Goal: Check status

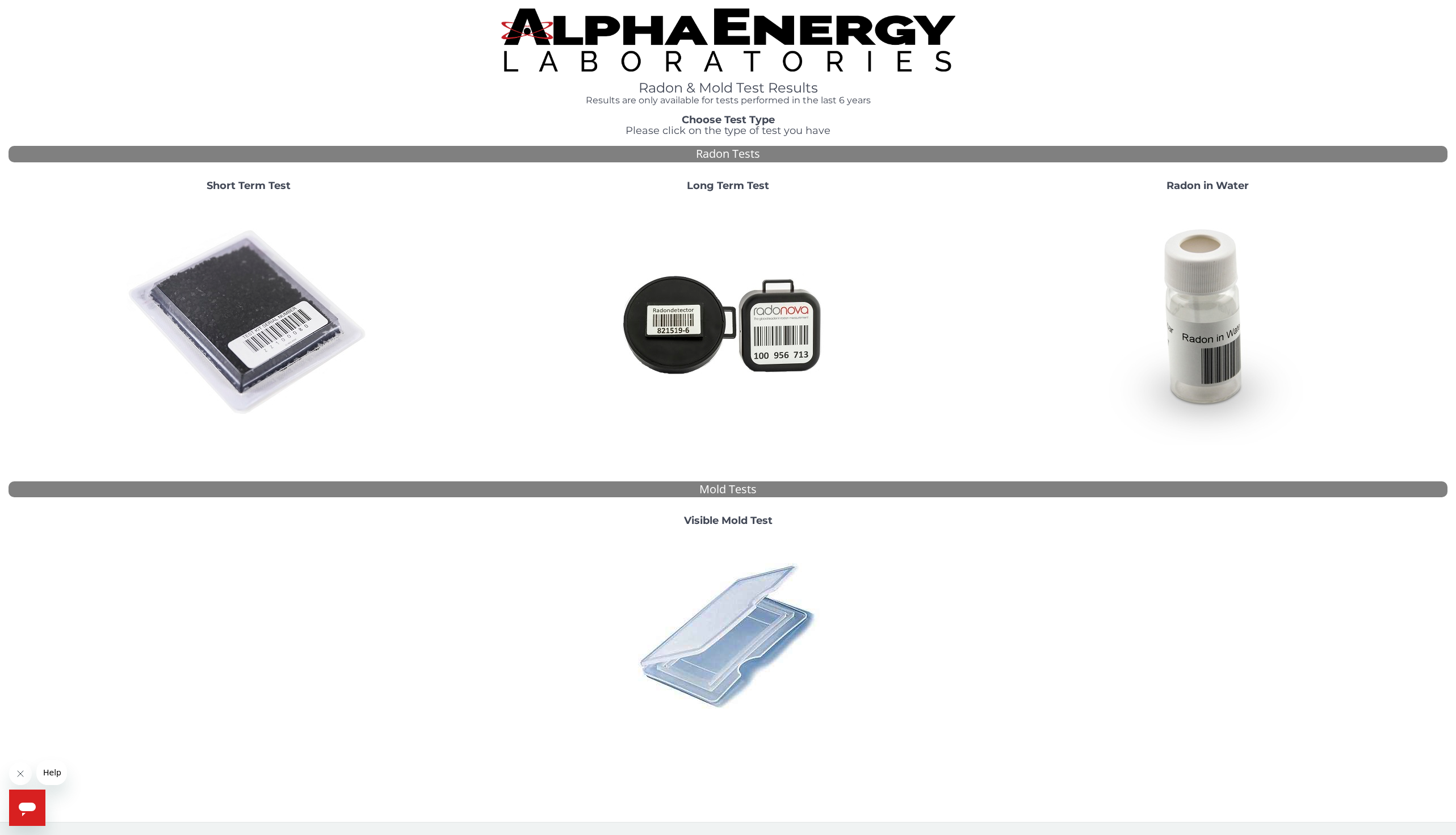
click at [282, 302] on img at bounding box center [248, 323] width 244 height 244
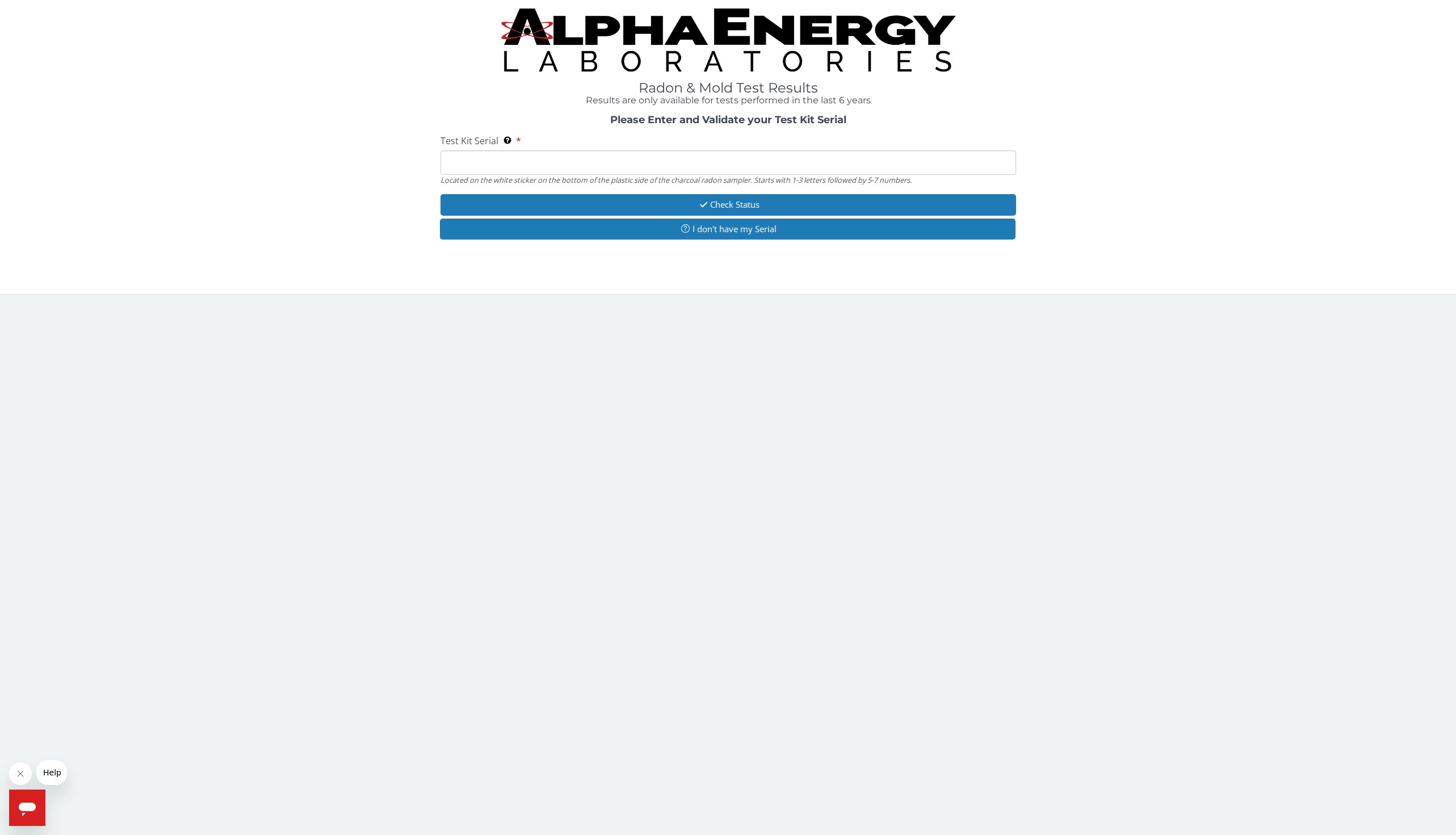
click at [502, 163] on input "Test Kit Serial Located on the white sticker on the bottom of the plastic side …" at bounding box center [728, 162] width 576 height 24
paste input "FE188844"
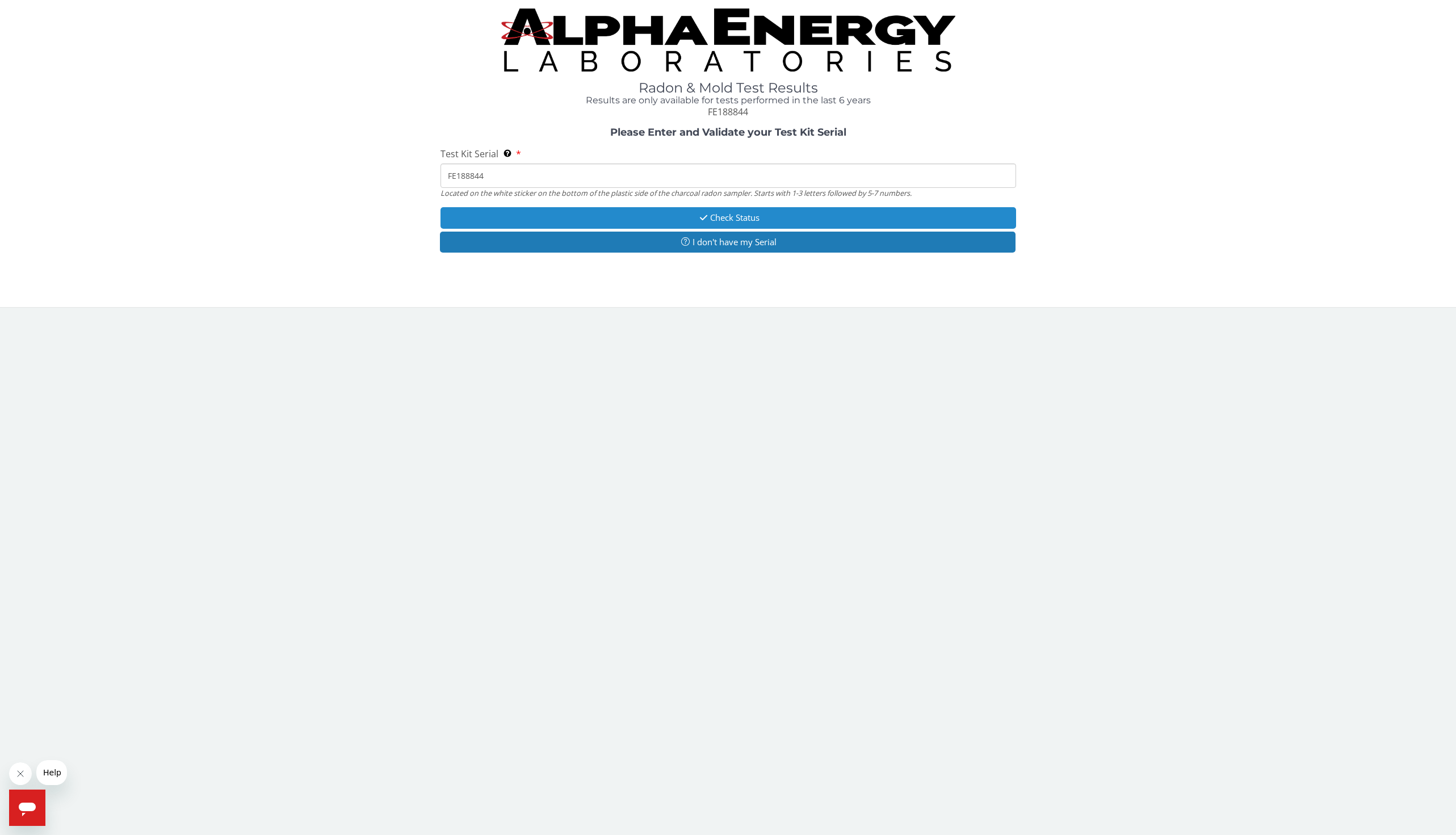
type input "FE188844"
click at [646, 218] on button "Check Status" at bounding box center [728, 218] width 576 height 21
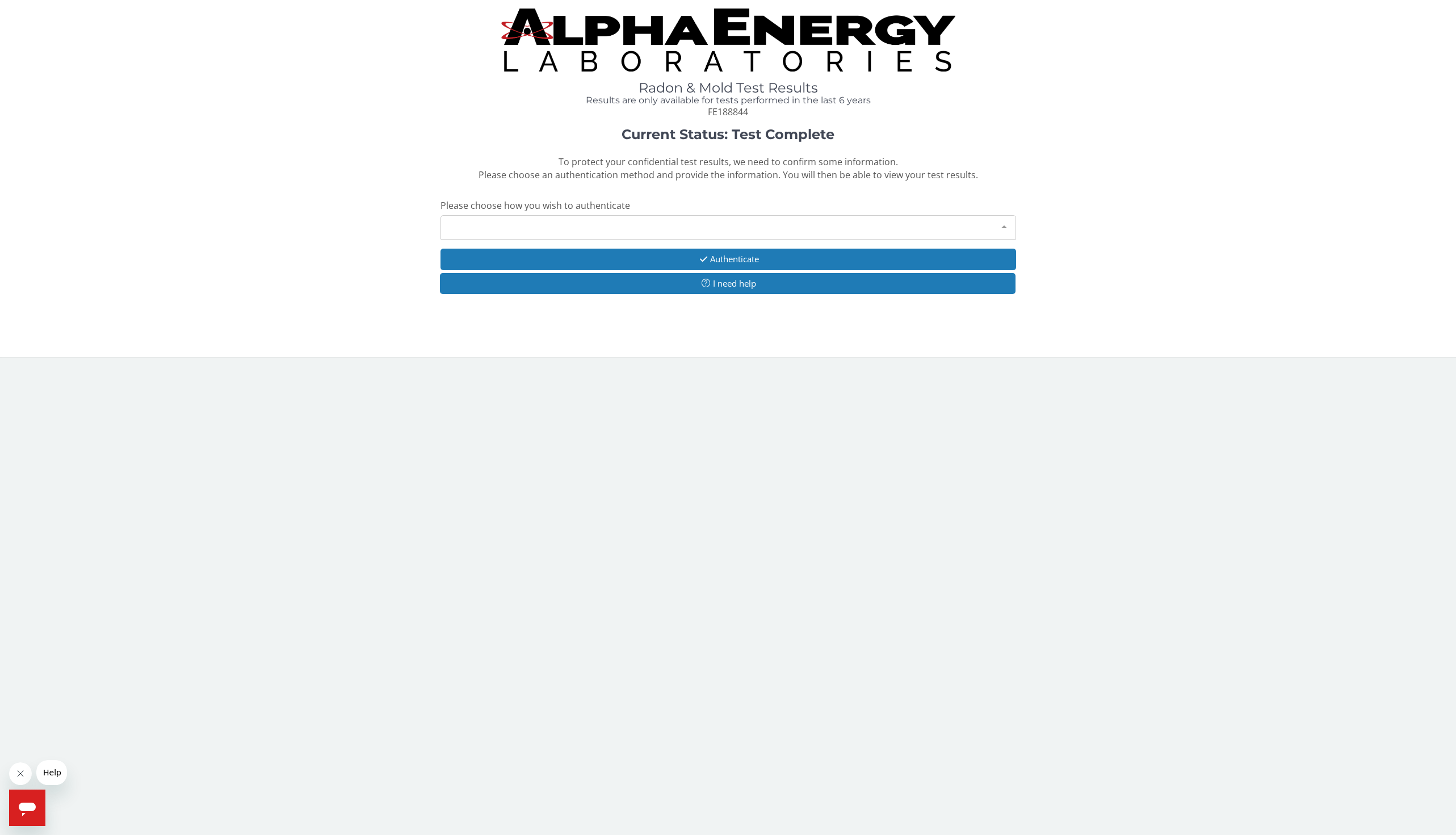
click at [549, 226] on div "Please make a selection" at bounding box center [728, 227] width 576 height 24
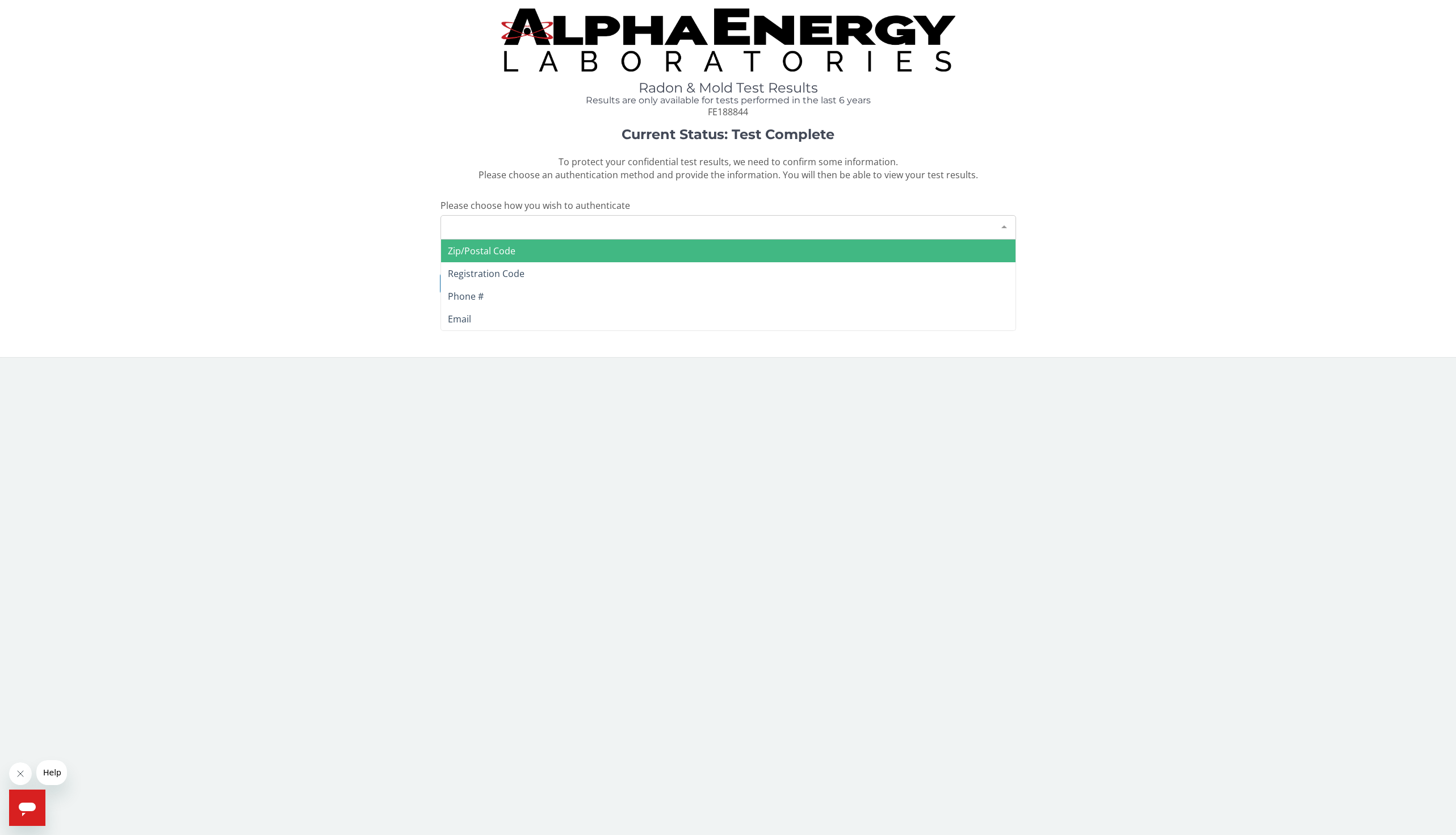
click at [518, 254] on span "Zip/Postal Code" at bounding box center [728, 250] width 574 height 22
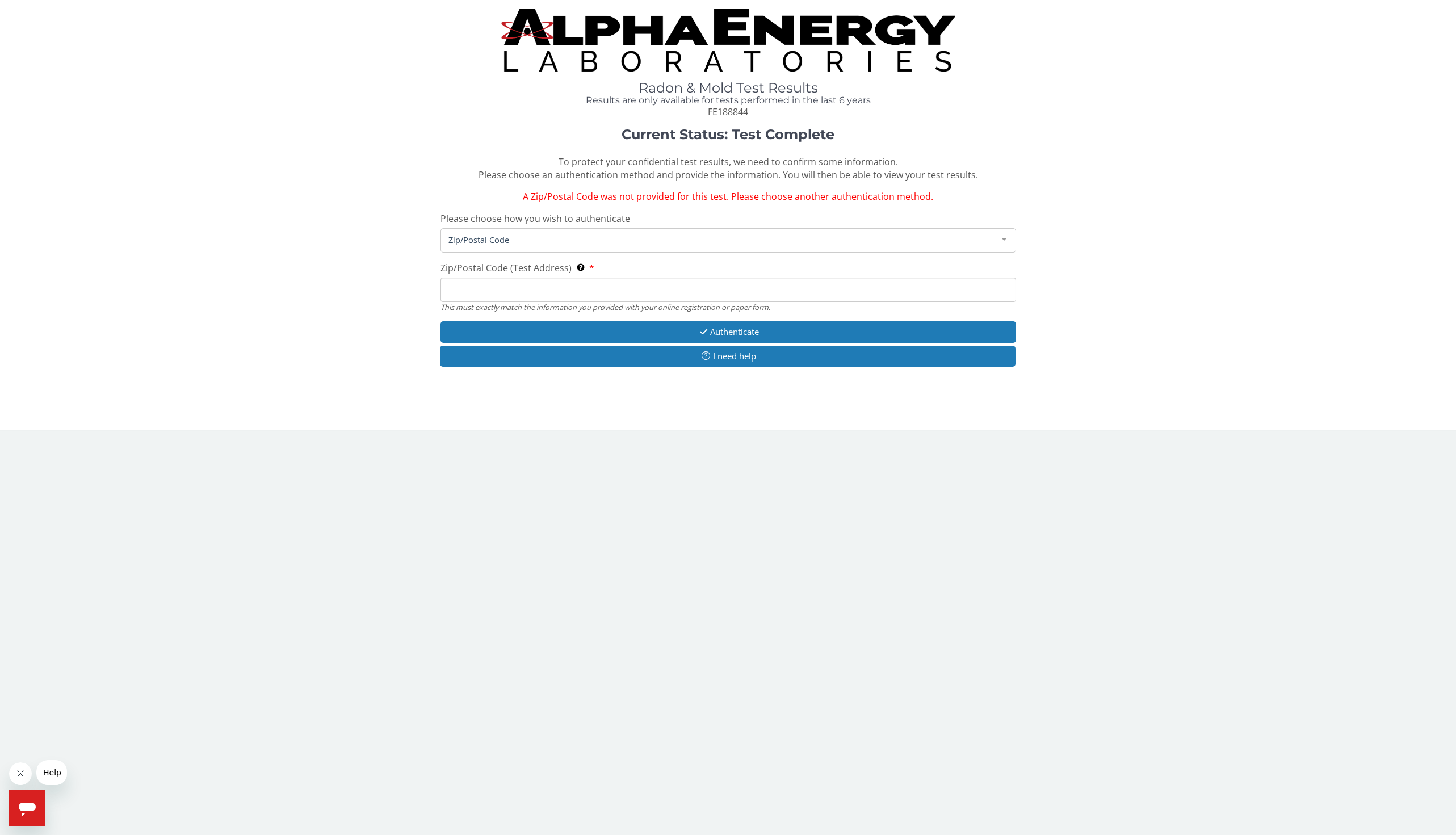
click at [493, 285] on input "Zip/Postal Code (Test Address) This must exactly match the information you prov…" at bounding box center [728, 290] width 576 height 24
type input "27596"
click at [508, 331] on button "Authenticate" at bounding box center [728, 331] width 576 height 21
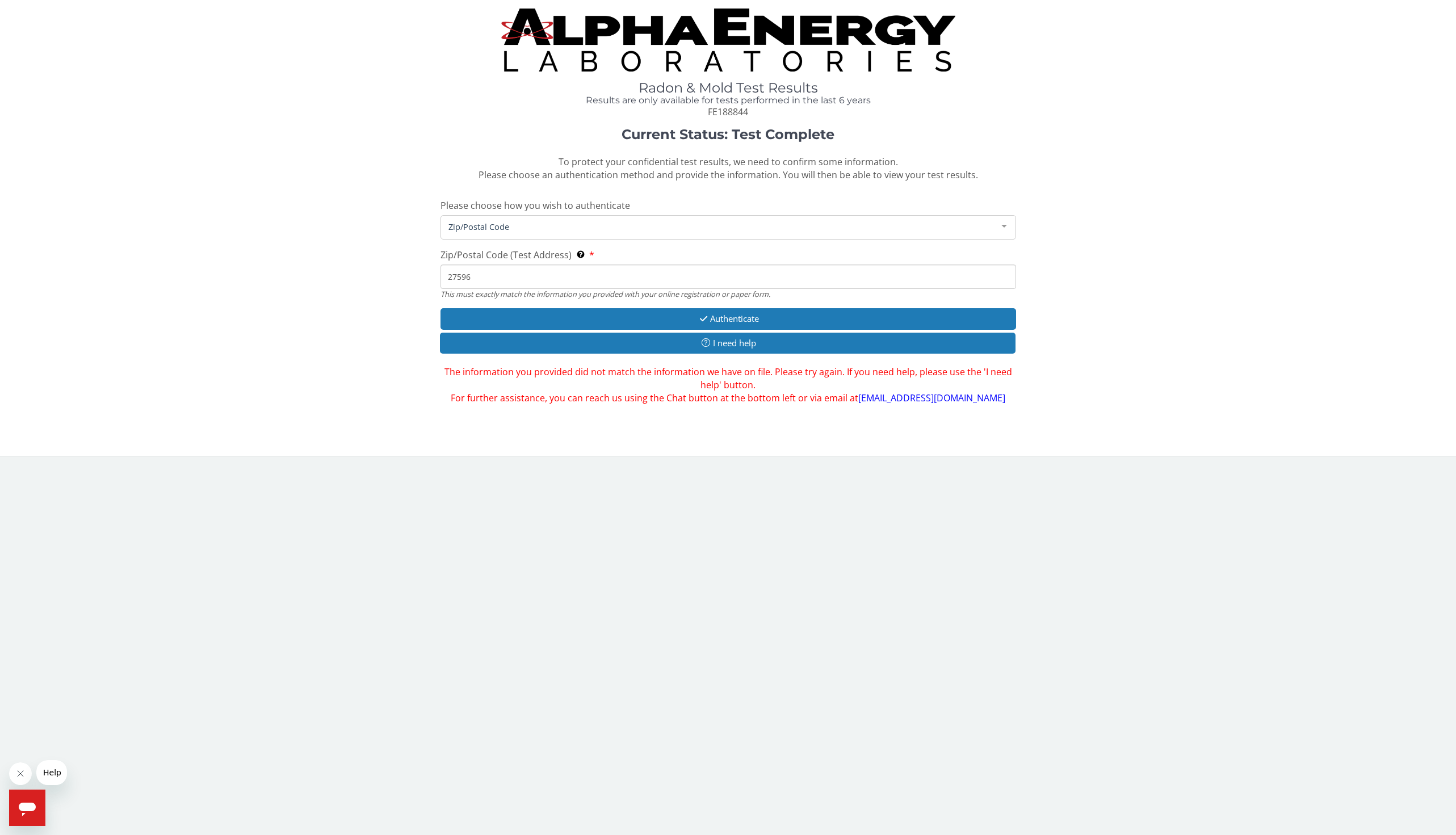
click at [537, 228] on span "Zip/Postal Code" at bounding box center [719, 227] width 547 height 13
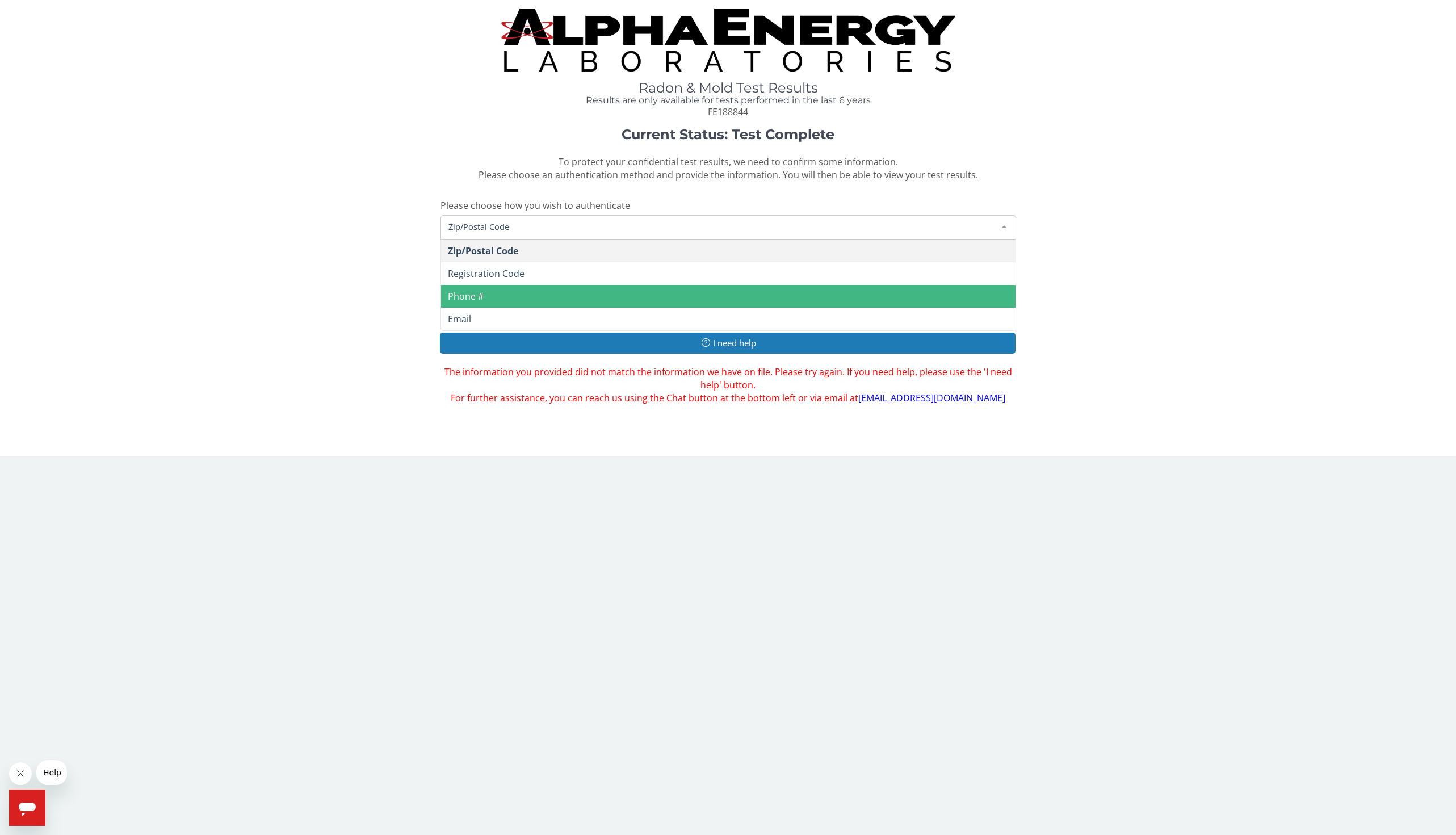
click at [493, 298] on span "Phone #" at bounding box center [728, 296] width 574 height 22
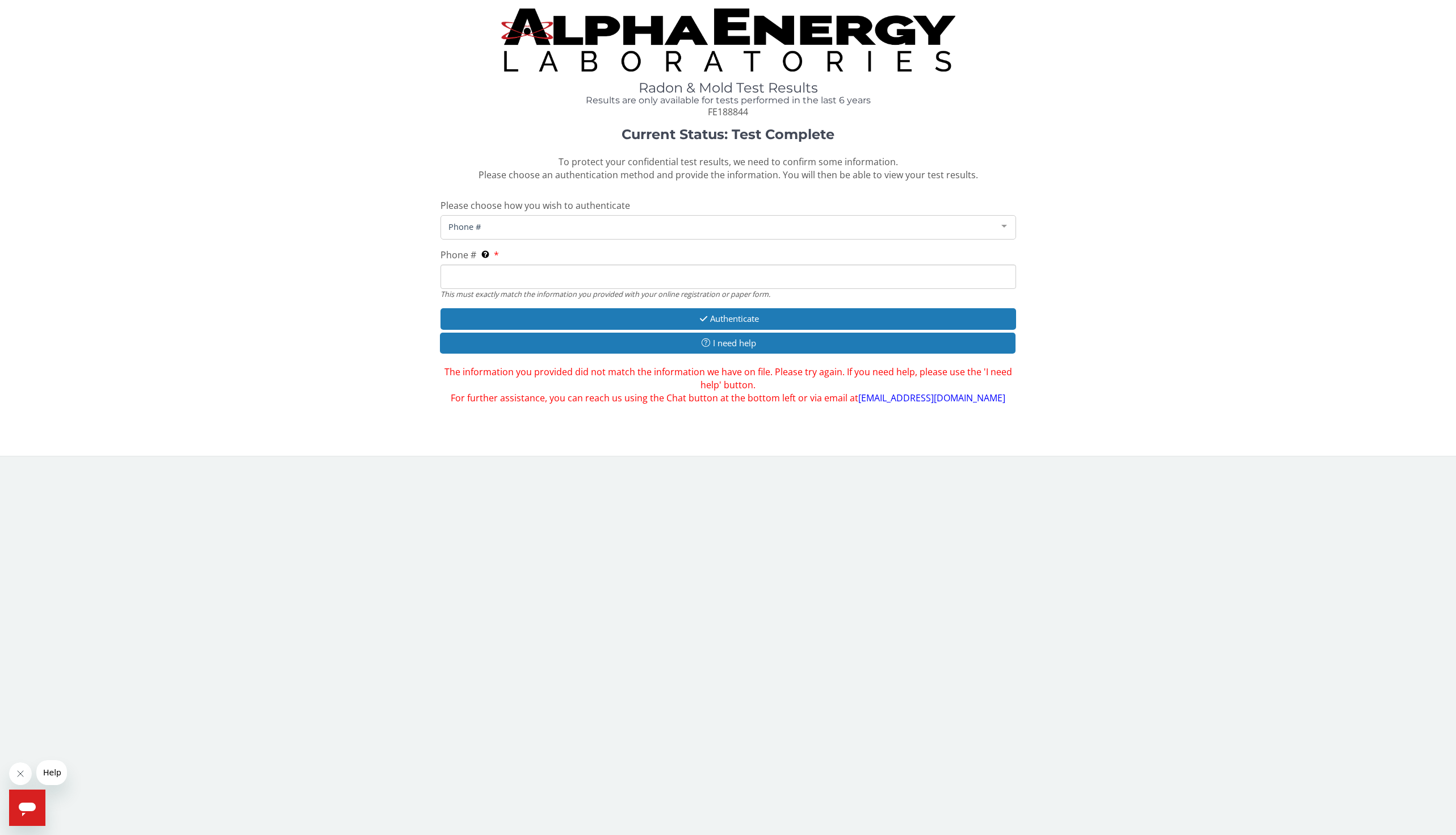
click at [500, 276] on input "Phone # This must exactly match the information you provided with your online r…" at bounding box center [728, 277] width 576 height 24
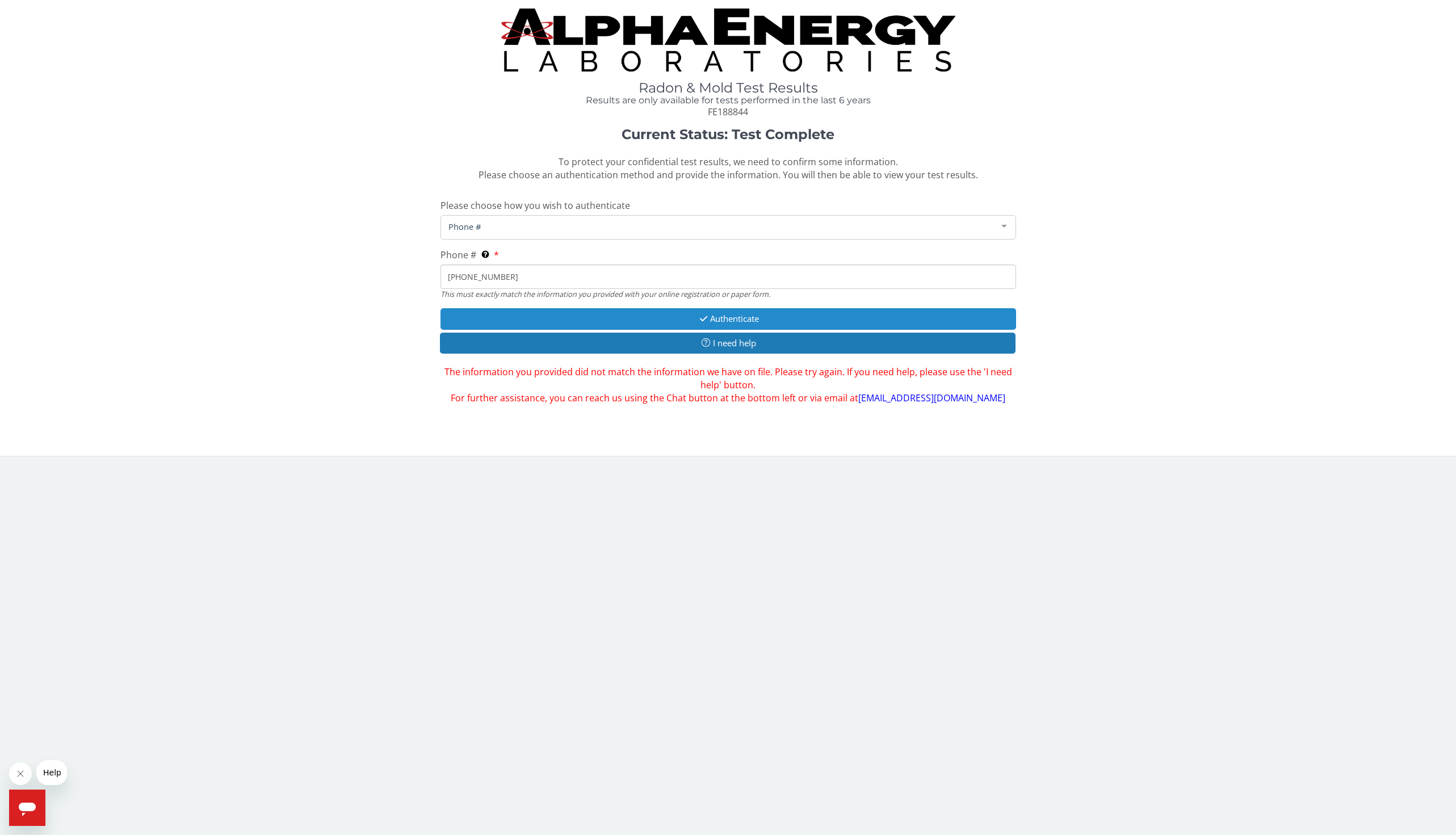
type input "[PHONE_NUMBER]"
click at [544, 319] on button "Authenticate" at bounding box center [728, 319] width 576 height 21
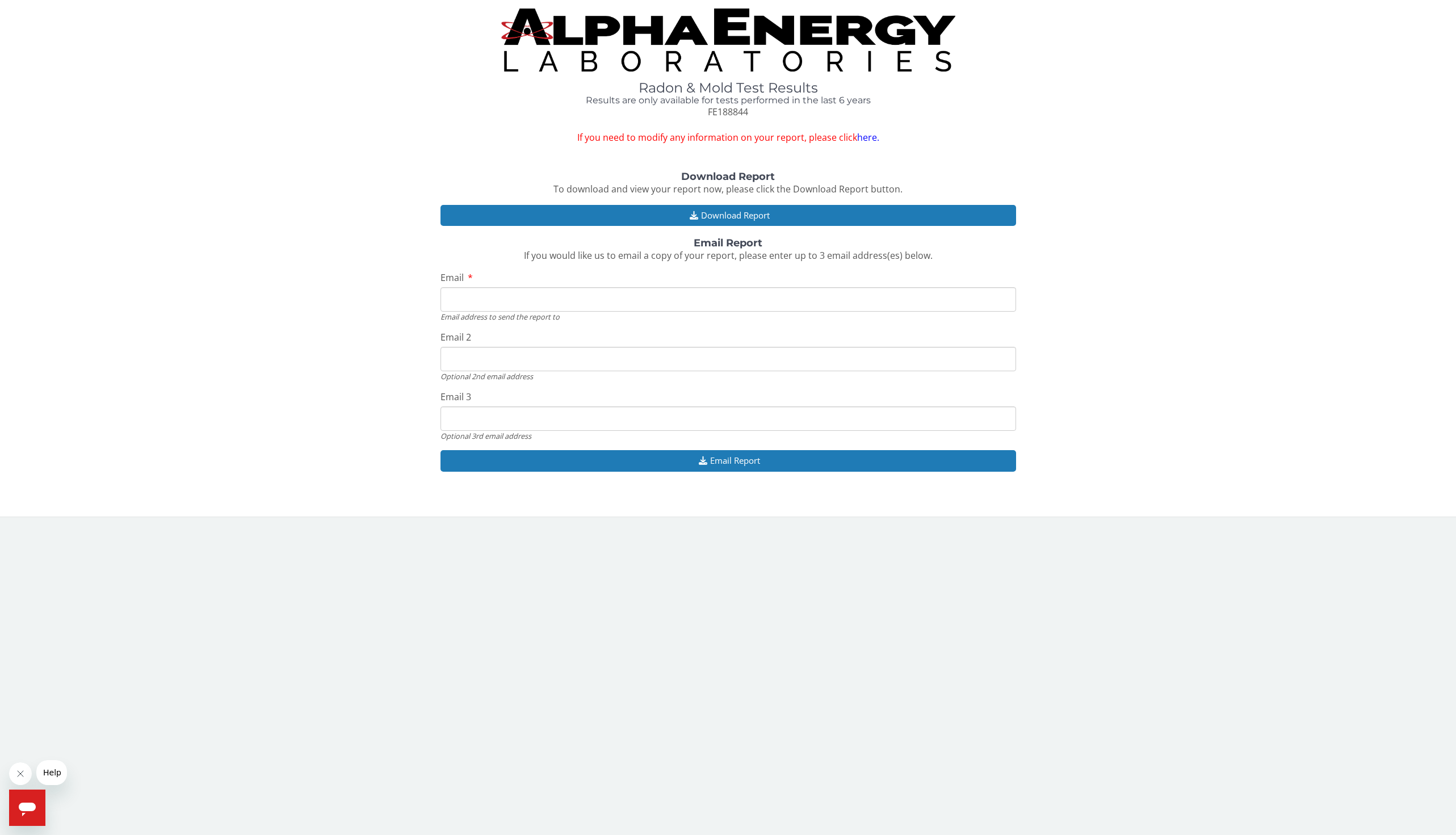
click at [533, 301] on input "Email" at bounding box center [728, 299] width 576 height 24
type input "[EMAIL_ADDRESS][DOMAIN_NAME]"
click at [558, 419] on input "[EMAIL_ADDRESS][DOMAIN_NAME]" at bounding box center [728, 419] width 576 height 24
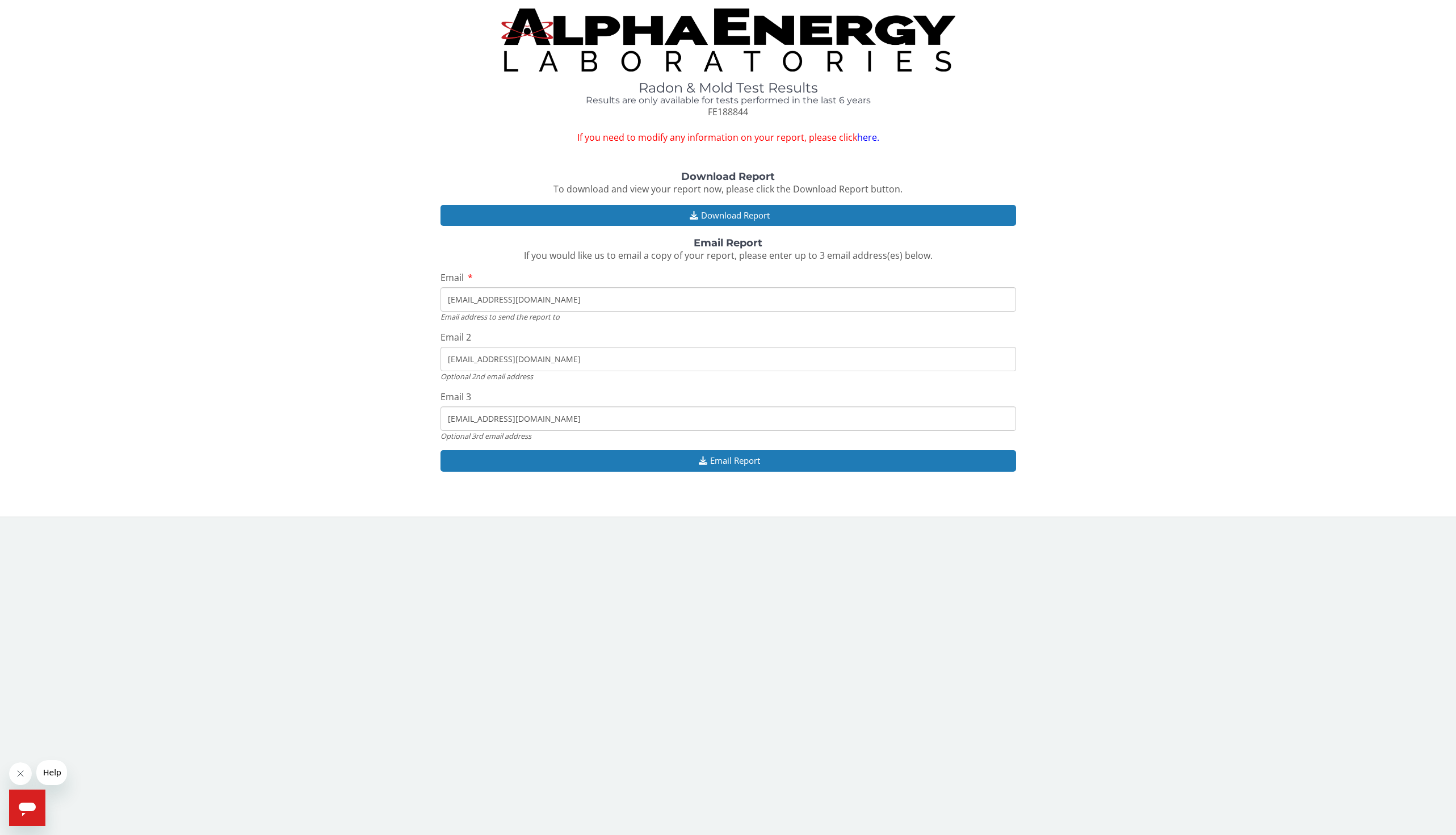
click at [558, 419] on input "[EMAIL_ADDRESS][DOMAIN_NAME]" at bounding box center [728, 419] width 576 height 24
click at [550, 362] on input "[EMAIL_ADDRESS][DOMAIN_NAME]" at bounding box center [728, 359] width 576 height 24
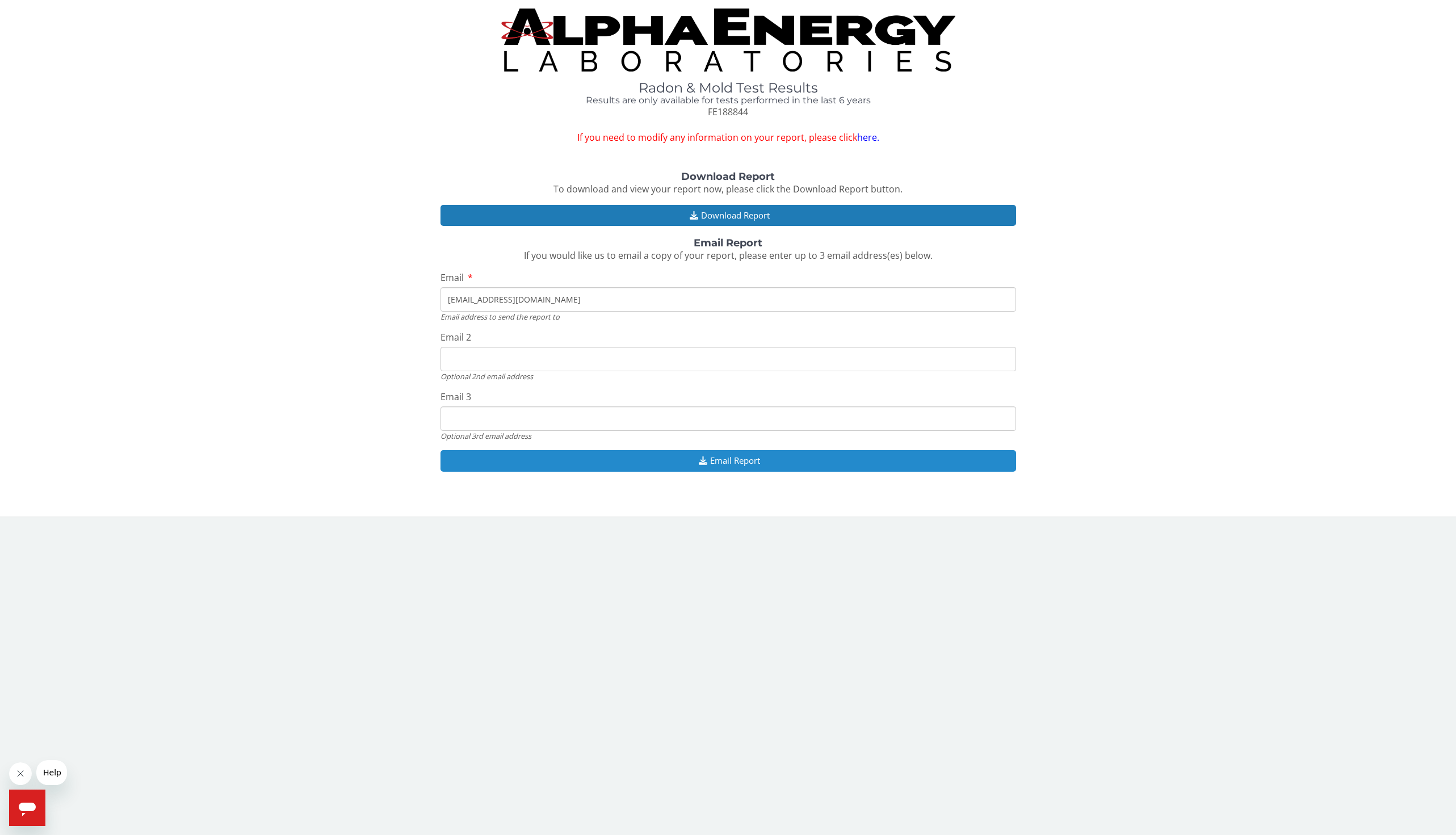
click at [625, 459] on button "Email Report" at bounding box center [728, 461] width 576 height 21
